Goal: Information Seeking & Learning: Learn about a topic

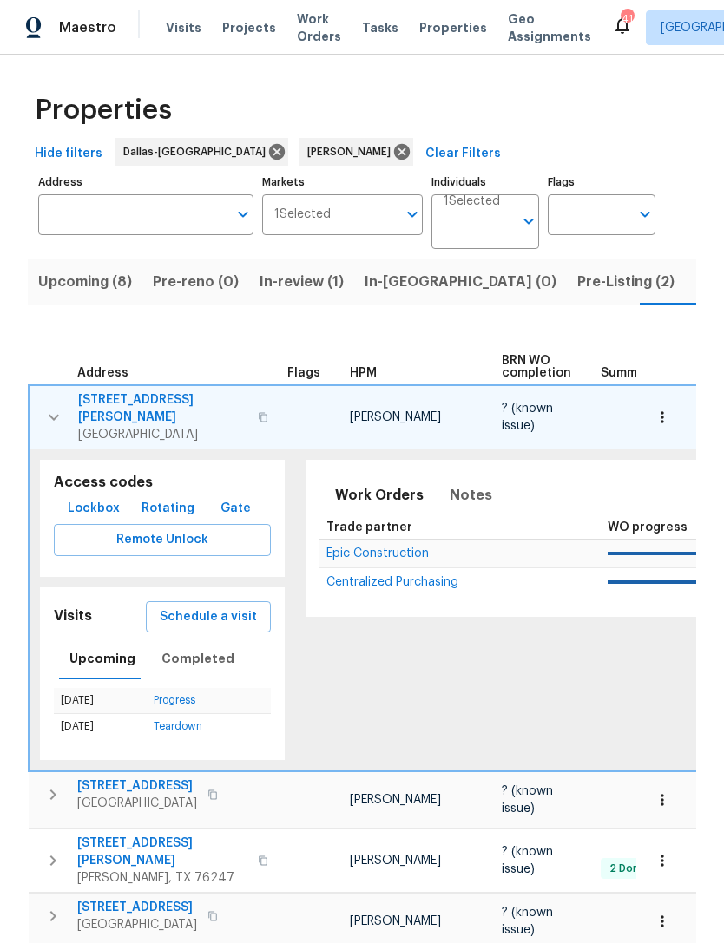
scroll to position [0, 29]
click at [82, 272] on span "Upcoming (8)" at bounding box center [57, 282] width 94 height 24
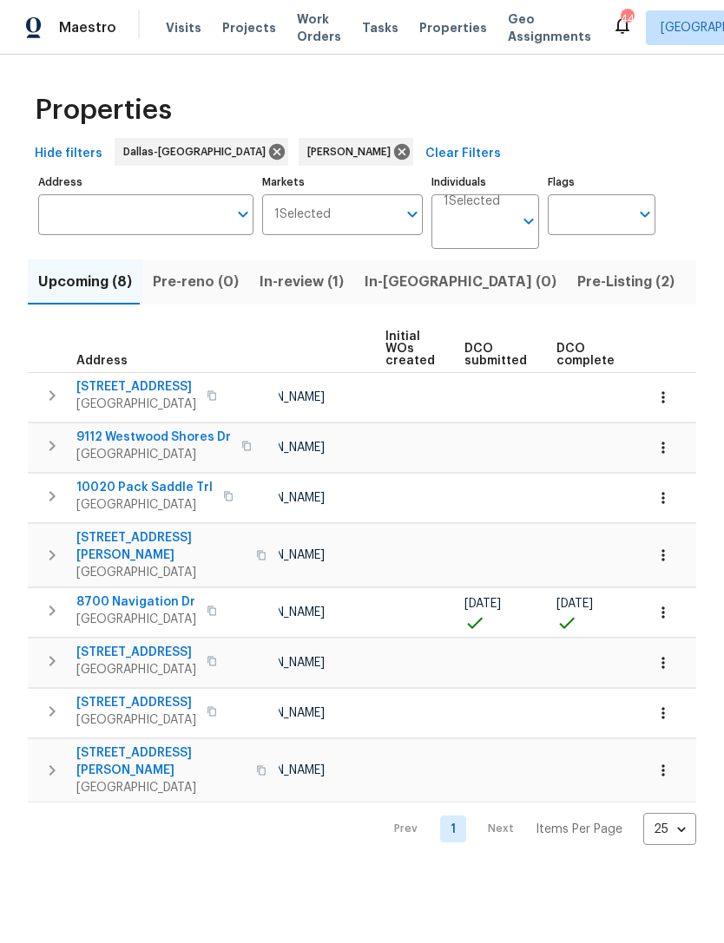
scroll to position [0, 60]
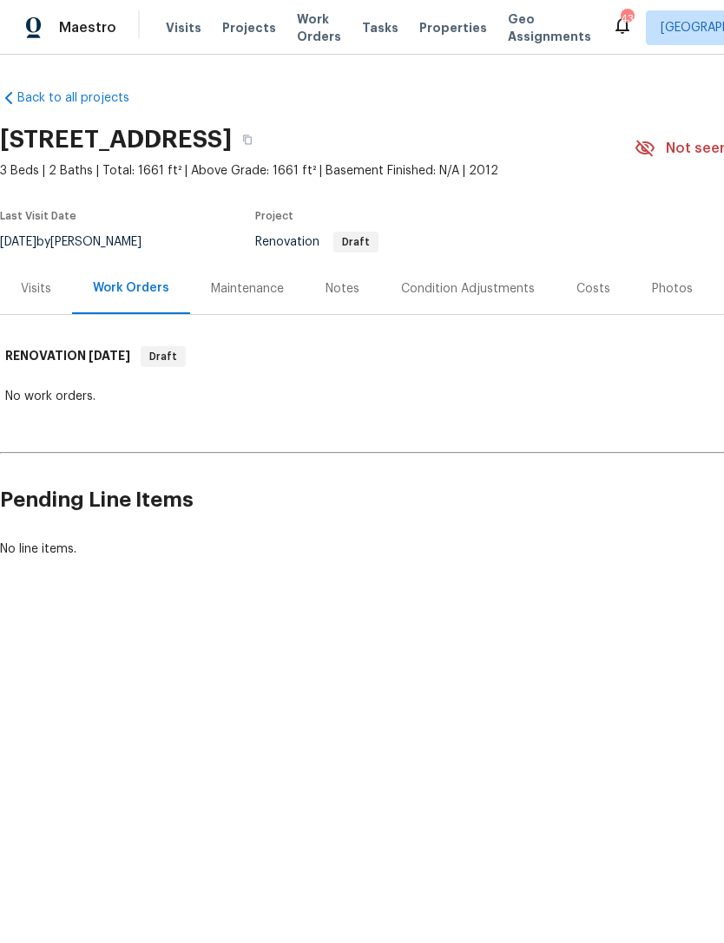
click at [592, 284] on div "Costs" at bounding box center [593, 288] width 34 height 17
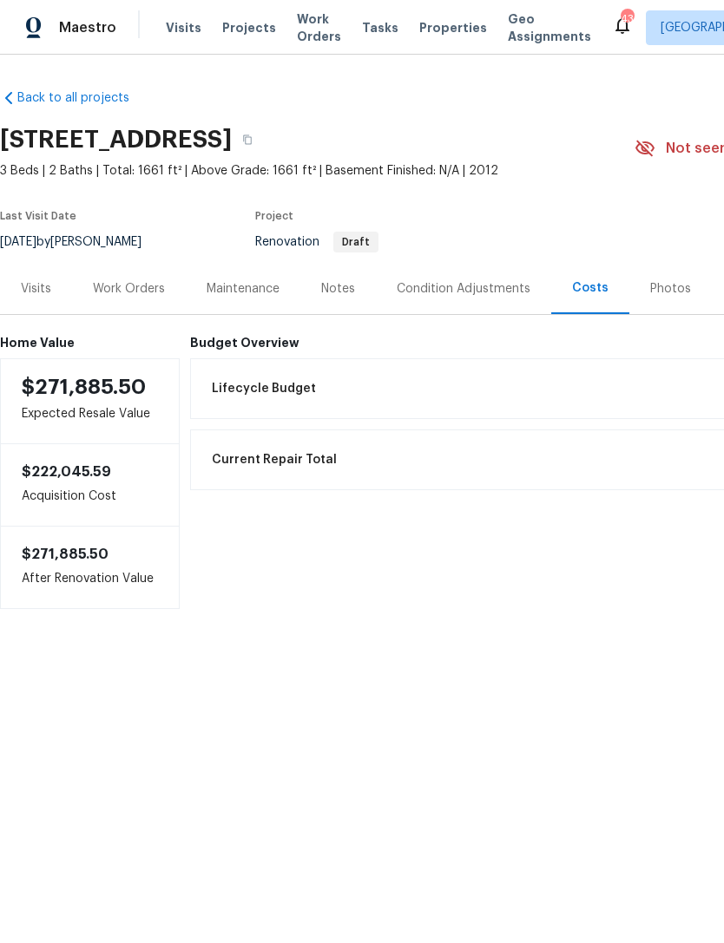
click at [464, 289] on div "Condition Adjustments" at bounding box center [464, 288] width 134 height 17
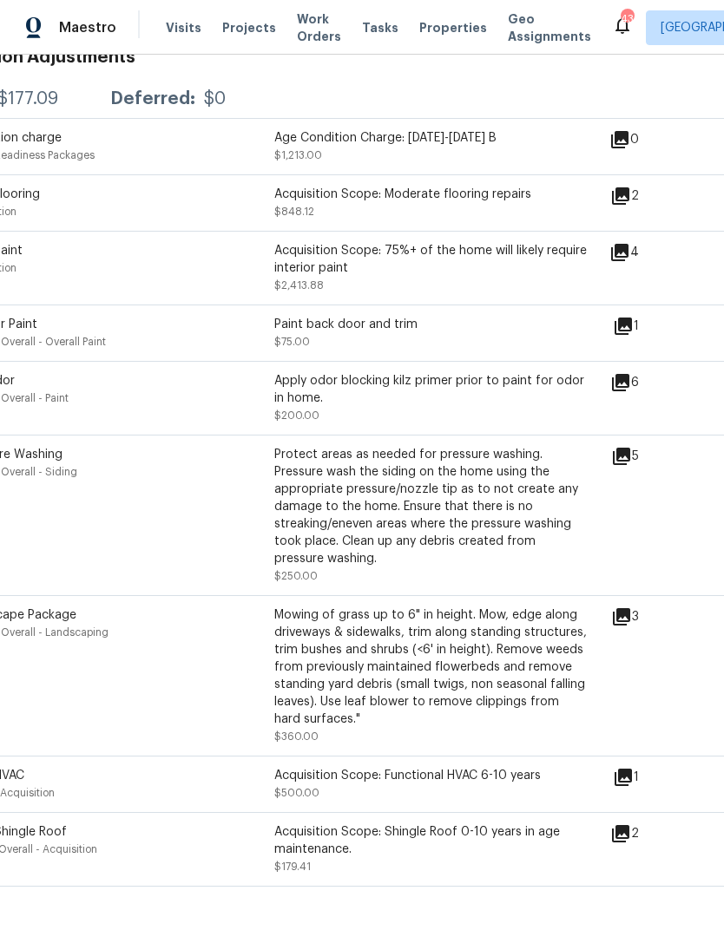
scroll to position [322, 61]
click at [630, 388] on icon at bounding box center [619, 382] width 21 height 21
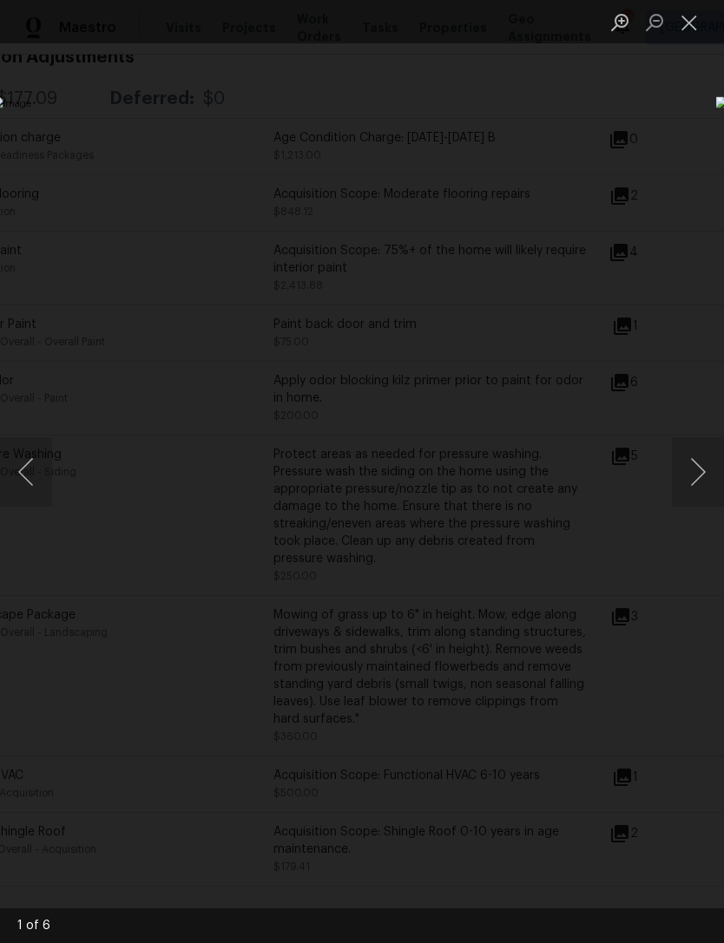
click at [712, 484] on button "Next image" at bounding box center [698, 471] width 52 height 69
click at [705, 476] on button "Next image" at bounding box center [698, 471] width 52 height 69
click at [700, 472] on button "Next image" at bounding box center [698, 471] width 52 height 69
click at [694, 14] on button "Close lightbox" at bounding box center [689, 22] width 35 height 30
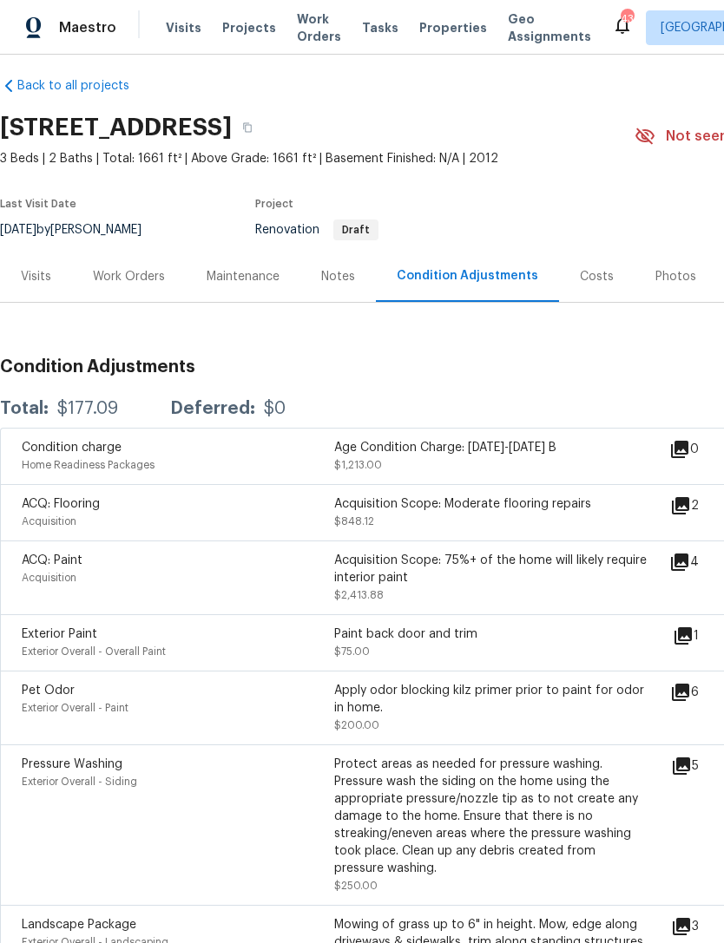
scroll to position [0, 0]
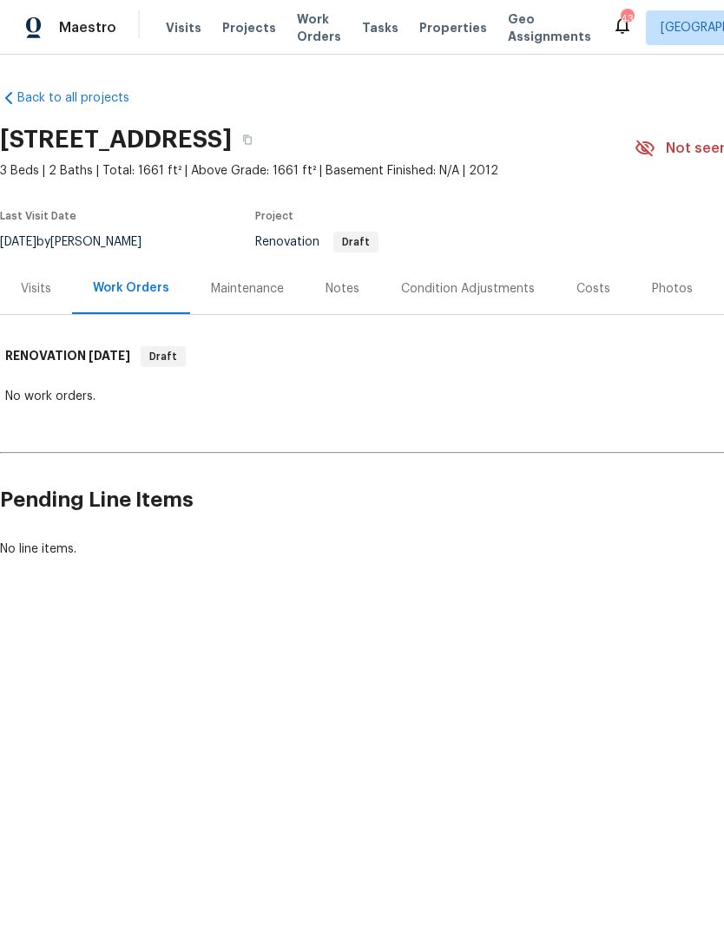
click at [347, 290] on div "Notes" at bounding box center [342, 288] width 34 height 17
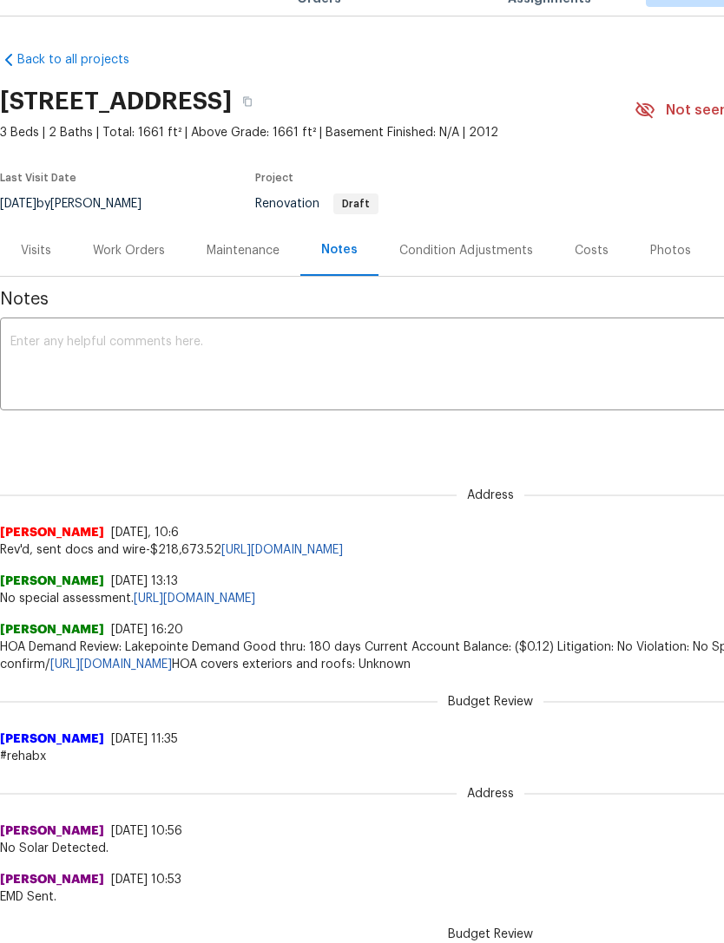
click at [118, 242] on div "Work Orders" at bounding box center [129, 250] width 72 height 17
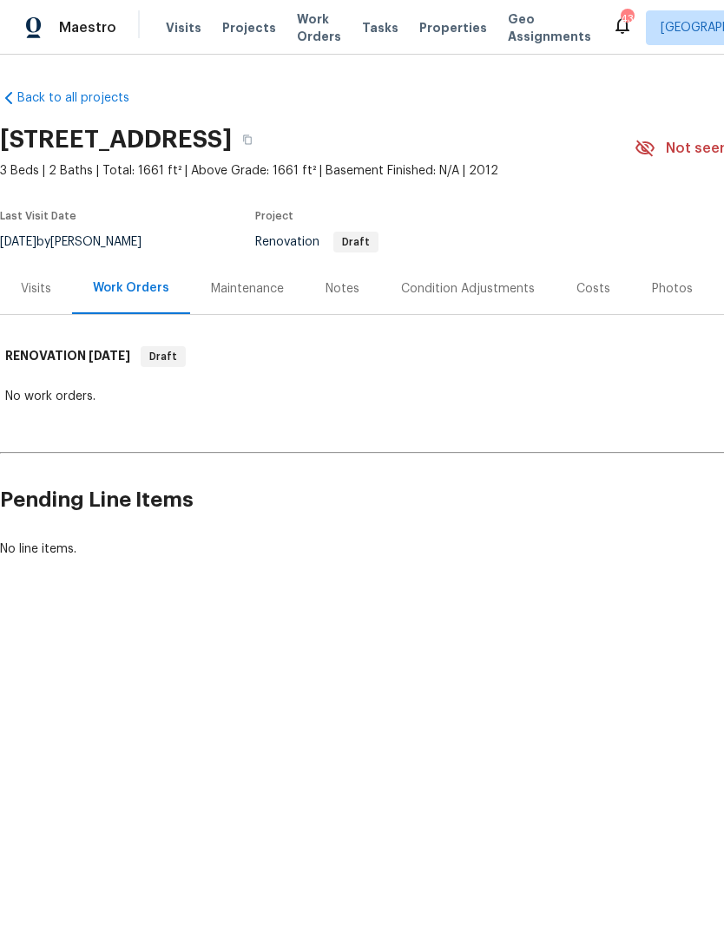
click at [38, 229] on div "Last Visit Date" at bounding box center [81, 221] width 162 height 21
click at [30, 301] on div "Visits" at bounding box center [36, 288] width 72 height 51
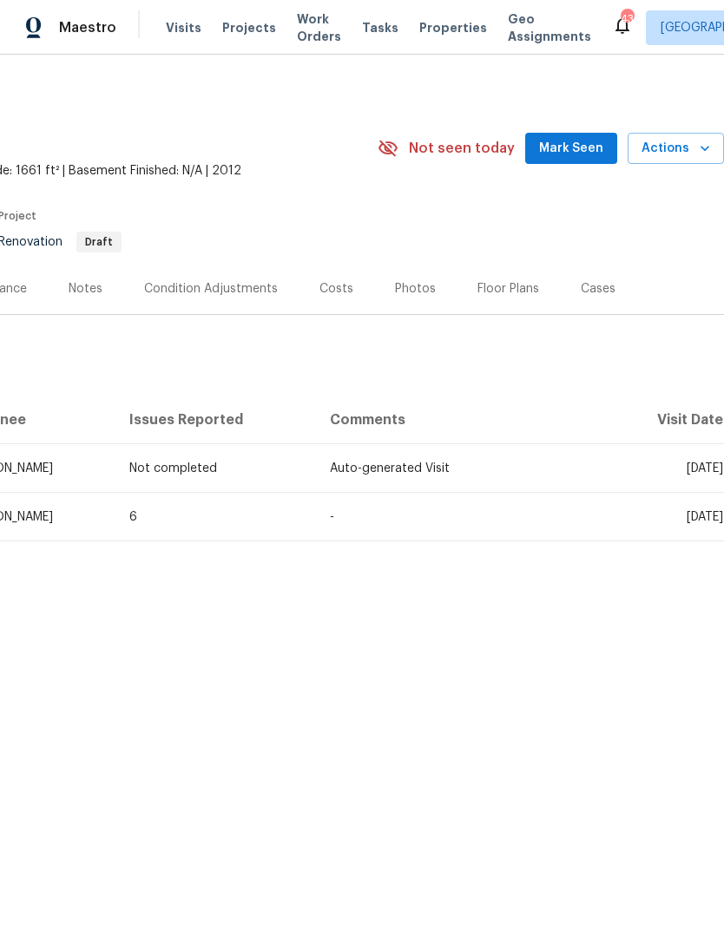
scroll to position [0, 257]
click at [331, 286] on div "Costs" at bounding box center [336, 288] width 34 height 17
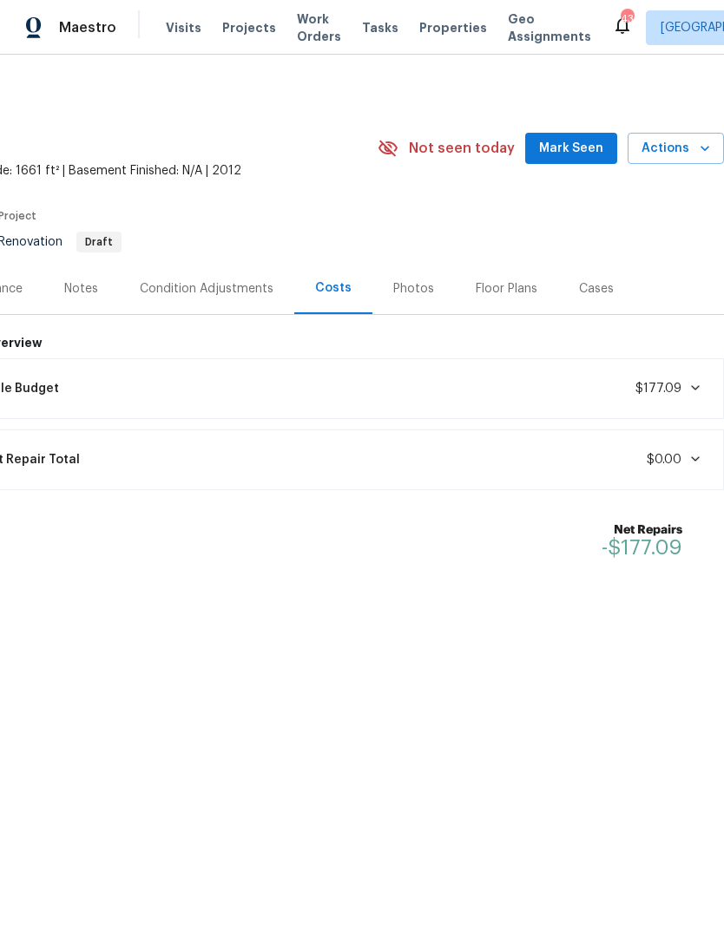
click at [697, 372] on div "Lifecycle Budget $177.09" at bounding box center [328, 389] width 769 height 38
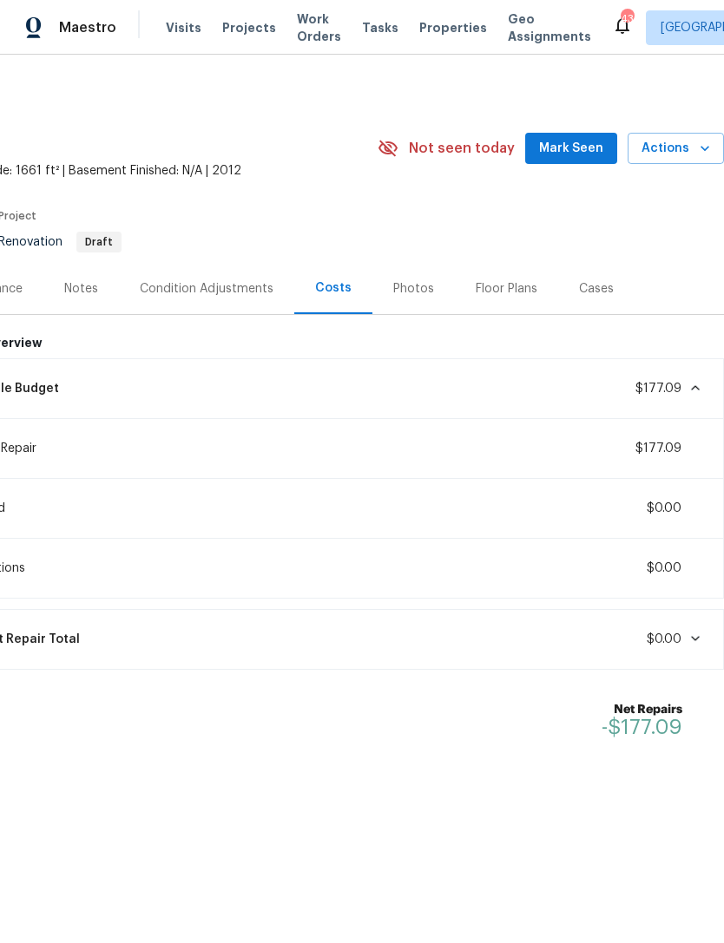
scroll to position [0, 257]
click at [693, 384] on icon at bounding box center [695, 388] width 14 height 14
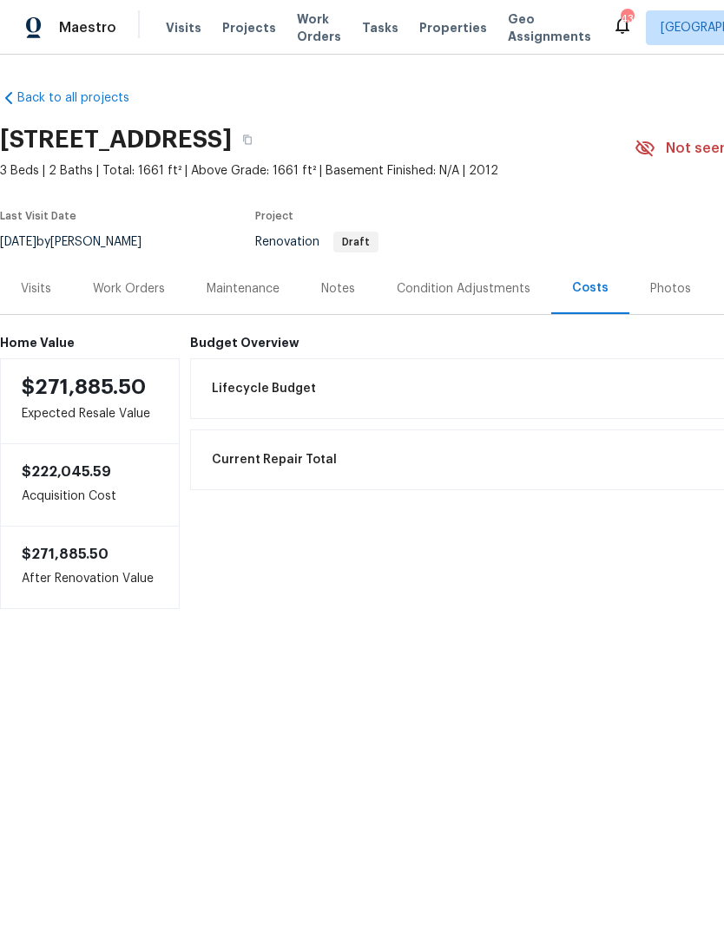
scroll to position [0, 0]
